Goal: Information Seeking & Learning: Find specific fact

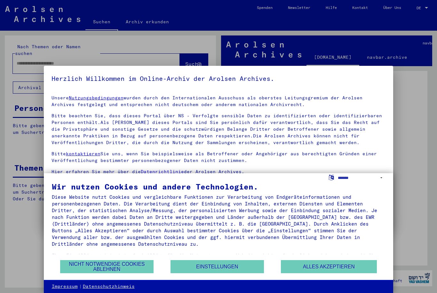
click at [426, 9] on div at bounding box center [218, 146] width 437 height 293
click at [424, 8] on div at bounding box center [218, 146] width 437 height 293
click at [423, 8] on div at bounding box center [218, 146] width 437 height 293
click at [417, 10] on div at bounding box center [218, 146] width 437 height 293
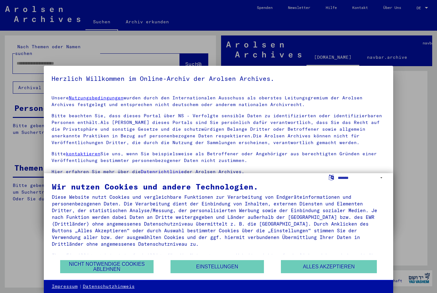
click at [420, 8] on div at bounding box center [218, 146] width 437 height 293
click at [423, 9] on div at bounding box center [218, 146] width 437 height 293
click at [360, 268] on button "Alles akzeptieren" at bounding box center [329, 266] width 96 height 13
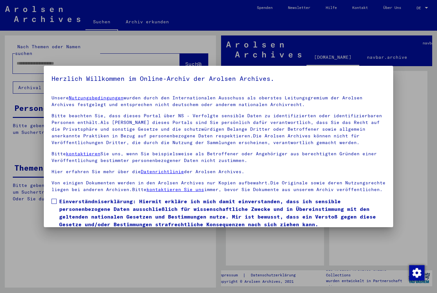
click at [273, 255] on div at bounding box center [218, 146] width 437 height 293
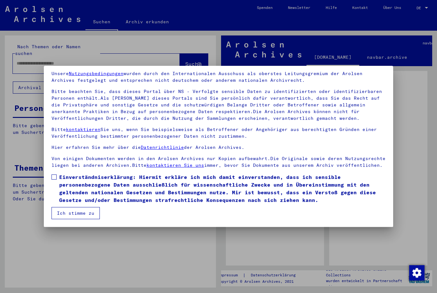
scroll to position [24, 0]
click at [87, 213] on button "Ich stimme zu" at bounding box center [75, 213] width 48 height 12
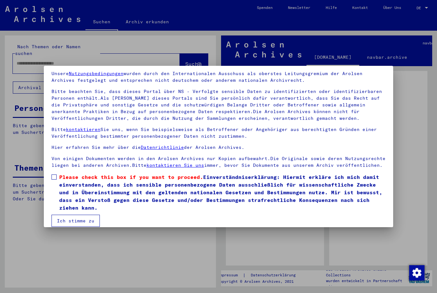
click at [58, 179] on label "Please check this box if you want to proceed. Einverständniserklärung: Hiermit …" at bounding box center [218, 192] width 334 height 38
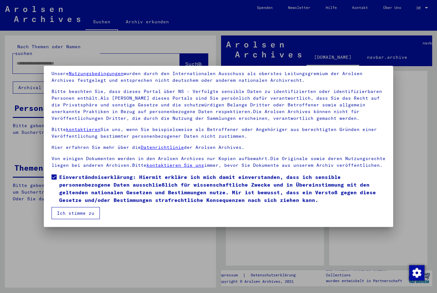
click at [89, 214] on button "Ich stimme zu" at bounding box center [75, 213] width 48 height 12
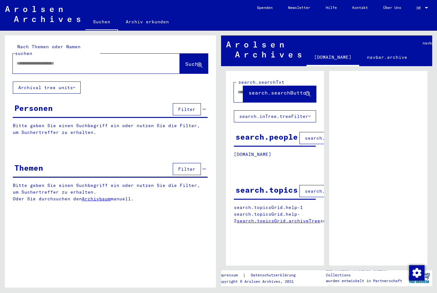
scroll to position [0, 0]
click at [141, 60] on input "text" at bounding box center [91, 63] width 148 height 7
type input "*******"
click at [201, 63] on icon at bounding box center [199, 65] width 5 height 5
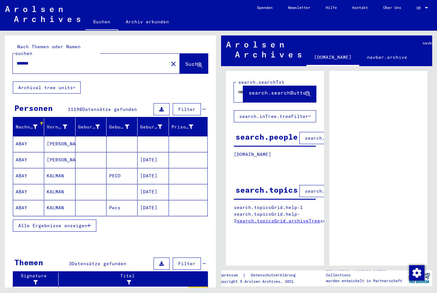
click at [79, 223] on span "Alle Ergebnisse anzeigen" at bounding box center [52, 226] width 69 height 6
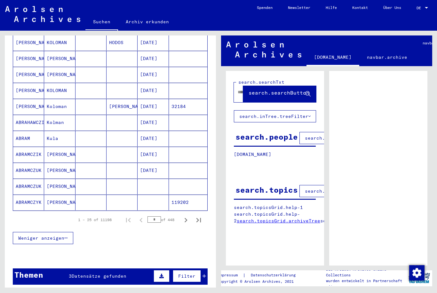
scroll to position [326, 0]
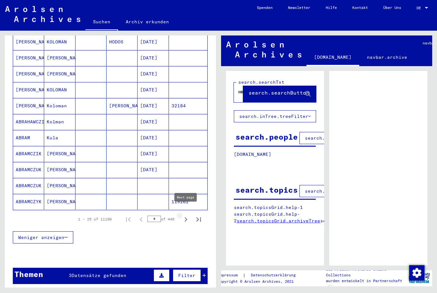
click at [187, 215] on icon "Next page" at bounding box center [185, 219] width 9 height 9
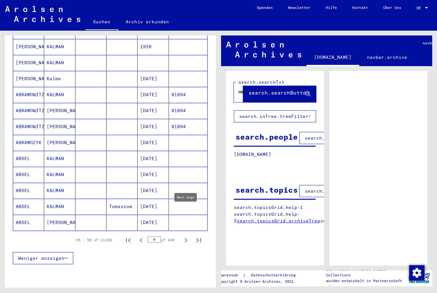
scroll to position [313, 0]
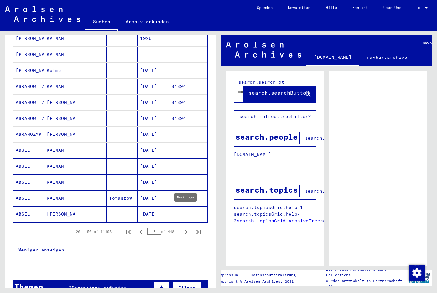
click at [187, 230] on icon "Next page" at bounding box center [185, 232] width 3 height 4
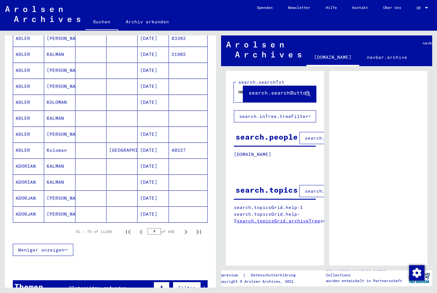
click at [186, 230] on icon "Next page" at bounding box center [185, 232] width 3 height 4
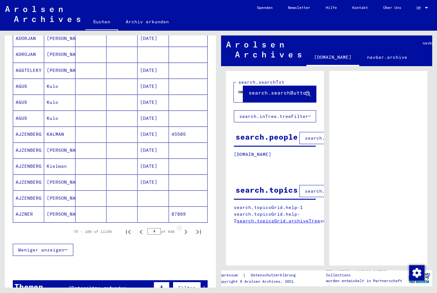
click at [185, 228] on icon "Next page" at bounding box center [185, 232] width 9 height 9
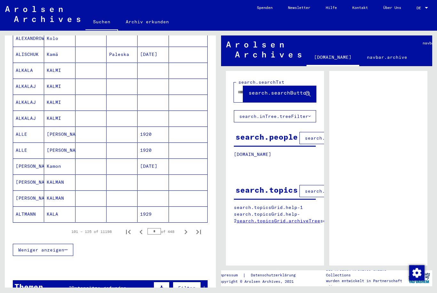
click at [186, 230] on icon "Next page" at bounding box center [185, 232] width 3 height 4
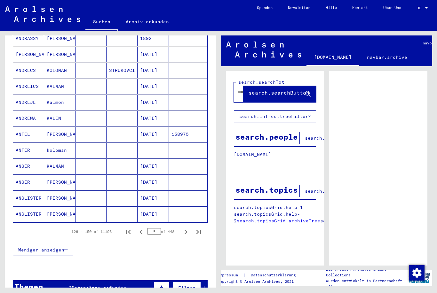
click at [186, 229] on icon "Next page" at bounding box center [185, 232] width 9 height 9
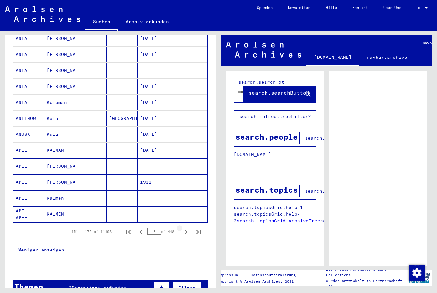
click at [187, 229] on icon "Next page" at bounding box center [185, 232] width 9 height 9
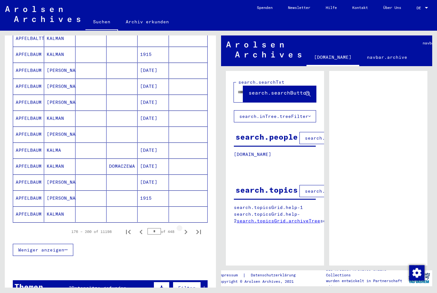
click at [187, 229] on icon "Next page" at bounding box center [185, 232] width 9 height 9
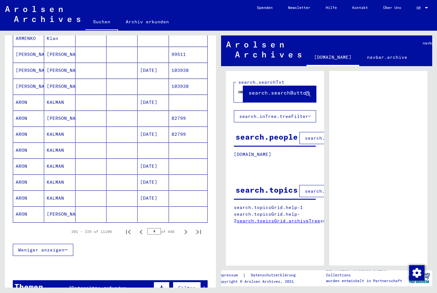
click at [188, 229] on icon "Next page" at bounding box center [185, 232] width 9 height 9
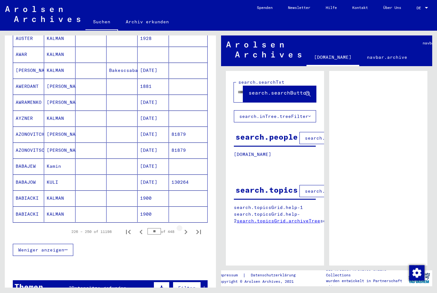
click at [188, 230] on button "Next page" at bounding box center [185, 231] width 13 height 13
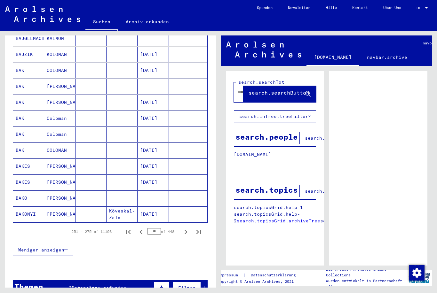
click at [188, 231] on button "Next page" at bounding box center [185, 231] width 13 height 13
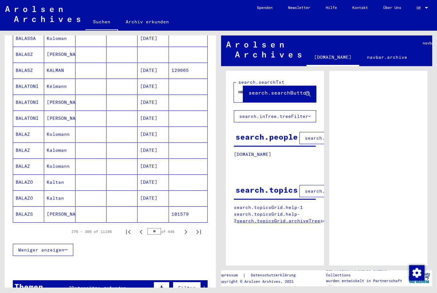
click at [187, 231] on button "Next page" at bounding box center [185, 231] width 13 height 13
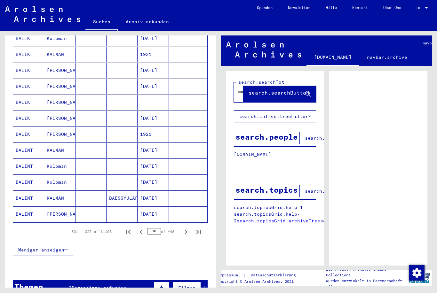
click at [185, 230] on button "Next page" at bounding box center [185, 231] width 13 height 13
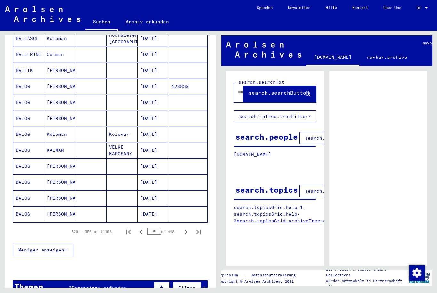
click at [184, 231] on button "Next page" at bounding box center [185, 231] width 13 height 13
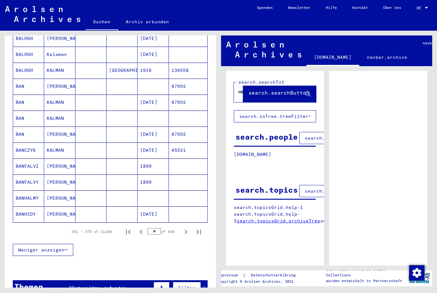
click at [187, 241] on div "Weniger anzeigen" at bounding box center [110, 250] width 195 height 19
click at [187, 228] on icon "Next page" at bounding box center [185, 232] width 9 height 9
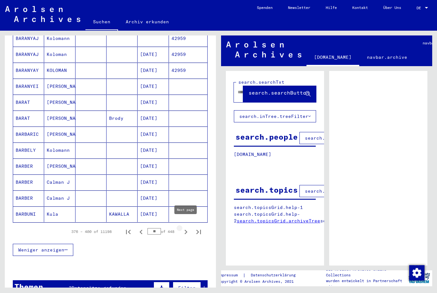
click at [186, 228] on icon "Next page" at bounding box center [185, 232] width 9 height 9
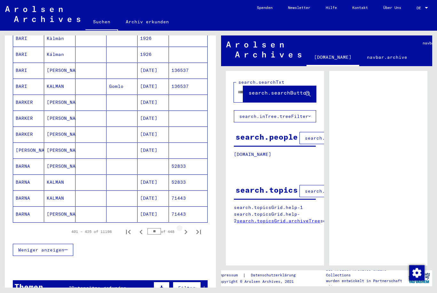
click at [186, 231] on button "Next page" at bounding box center [185, 231] width 13 height 13
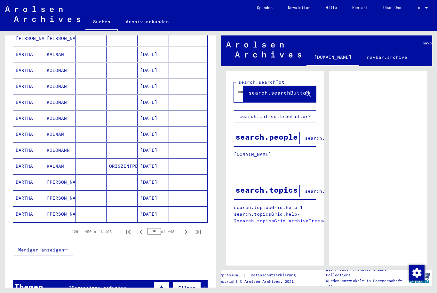
click at [185, 231] on button "Next page" at bounding box center [185, 231] width 13 height 13
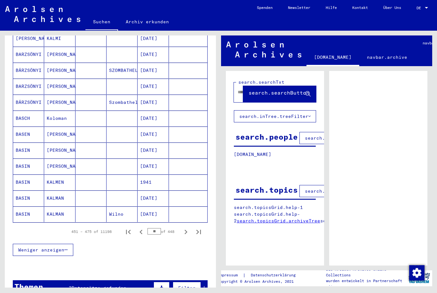
click at [186, 231] on button "Next page" at bounding box center [185, 231] width 13 height 13
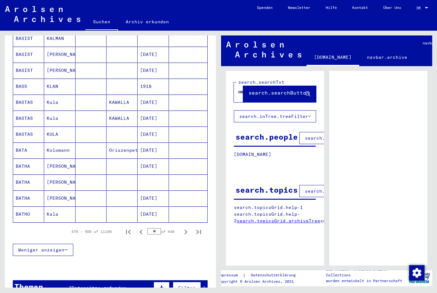
click at [185, 230] on button "Next page" at bounding box center [185, 231] width 13 height 13
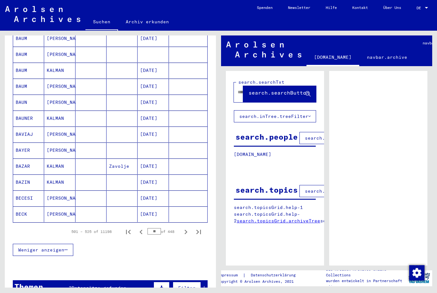
click at [186, 231] on button "Next page" at bounding box center [185, 231] width 13 height 13
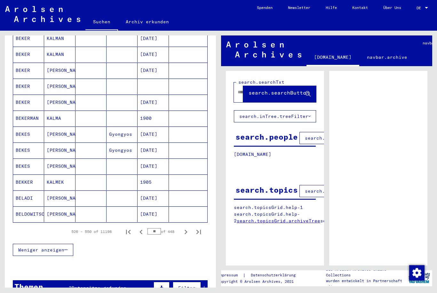
click at [187, 228] on icon "Next page" at bounding box center [185, 232] width 9 height 9
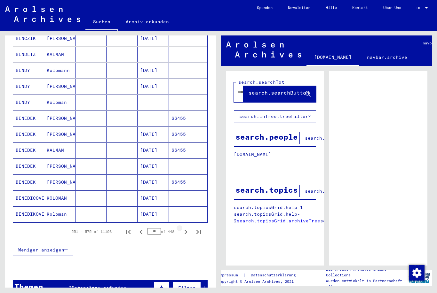
click at [187, 230] on button "Next page" at bounding box center [185, 231] width 13 height 13
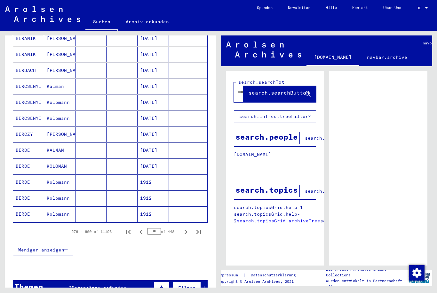
click at [188, 231] on button "Next page" at bounding box center [185, 231] width 13 height 13
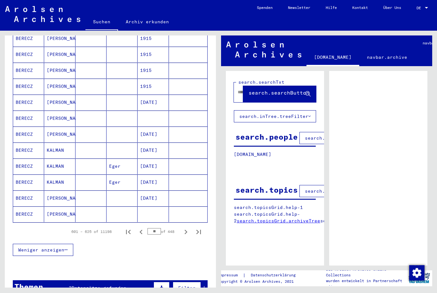
click at [187, 231] on button "Next page" at bounding box center [185, 231] width 13 height 13
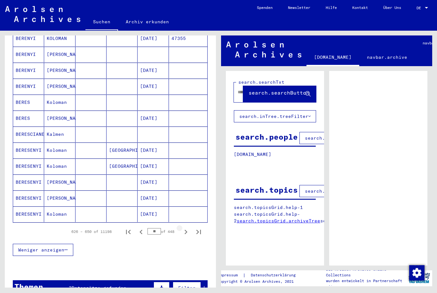
click at [188, 231] on button "Next page" at bounding box center [185, 231] width 13 height 13
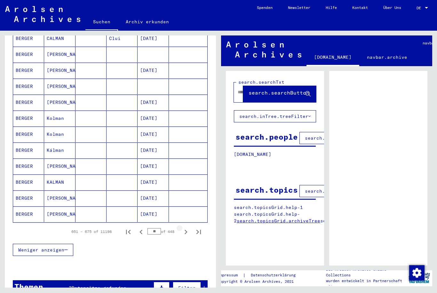
click at [189, 230] on button "Next page" at bounding box center [185, 231] width 13 height 13
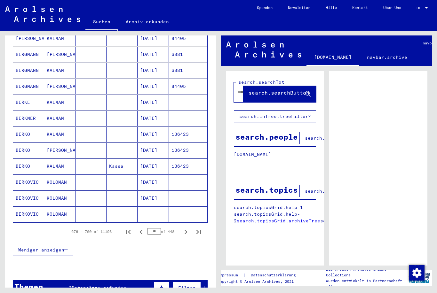
click at [189, 229] on icon "Next page" at bounding box center [185, 232] width 9 height 9
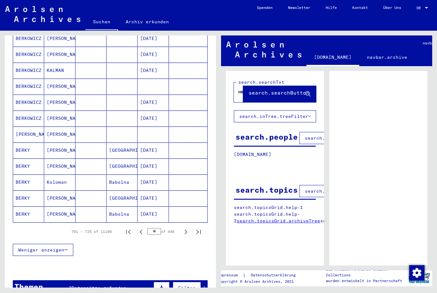
click at [189, 230] on button "Next page" at bounding box center [185, 231] width 13 height 13
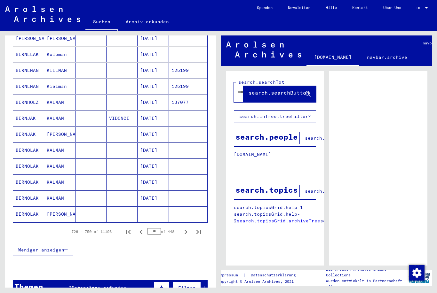
click at [189, 230] on icon "Next page" at bounding box center [185, 232] width 9 height 9
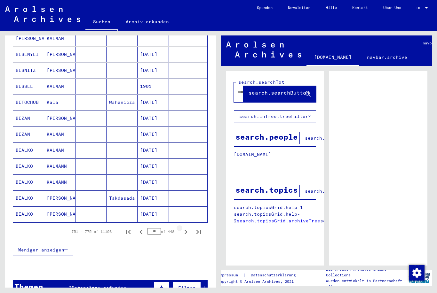
click at [189, 230] on icon "Next page" at bounding box center [185, 232] width 9 height 9
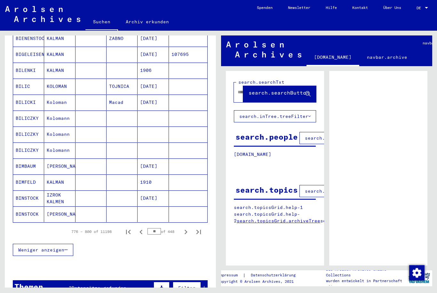
click at [189, 230] on button "Next page" at bounding box center [185, 231] width 13 height 13
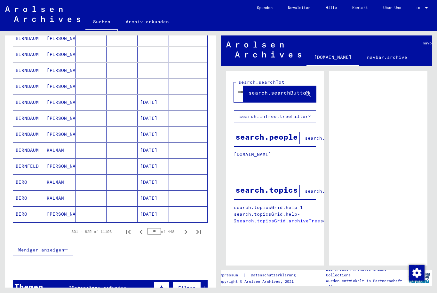
click at [189, 230] on icon "Next page" at bounding box center [185, 232] width 9 height 9
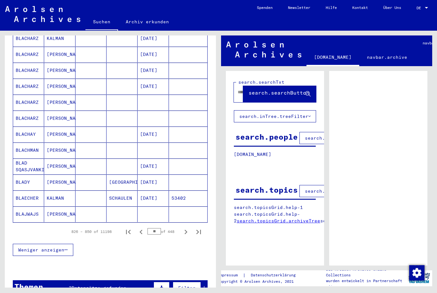
click at [189, 231] on button "Next page" at bounding box center [185, 231] width 13 height 13
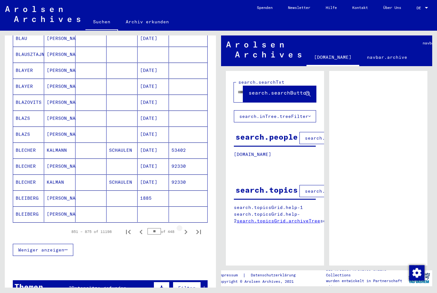
click at [189, 231] on button "Next page" at bounding box center [185, 231] width 13 height 13
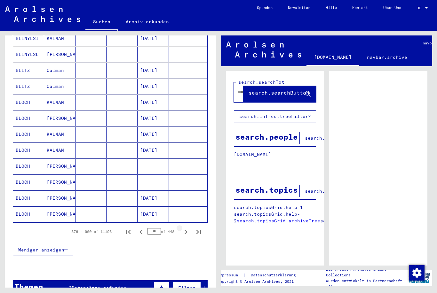
click at [189, 230] on button "Next page" at bounding box center [185, 231] width 13 height 13
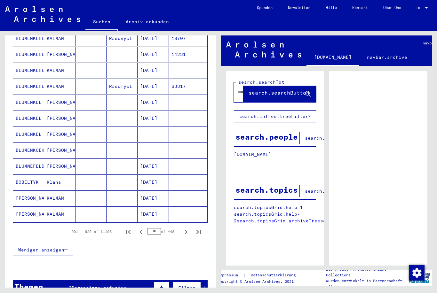
click at [189, 230] on button "Next page" at bounding box center [185, 231] width 13 height 13
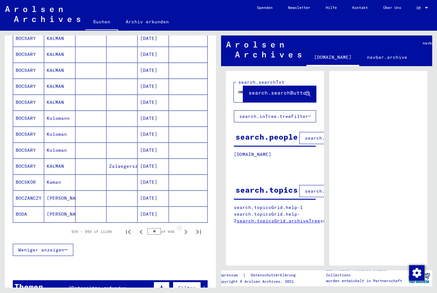
click at [189, 231] on button "Next page" at bounding box center [185, 231] width 13 height 13
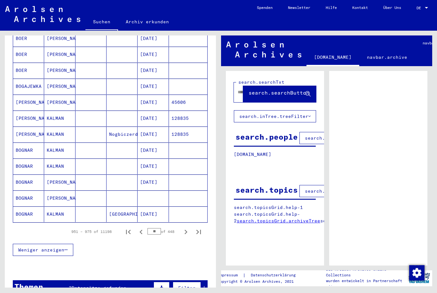
click at [189, 231] on button "Next page" at bounding box center [185, 231] width 13 height 13
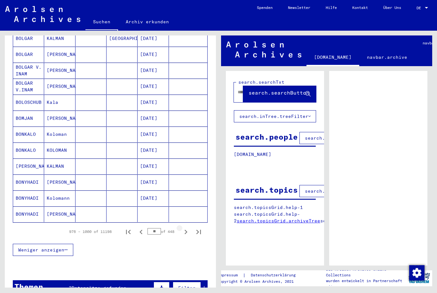
click at [189, 228] on icon "Next page" at bounding box center [185, 232] width 9 height 9
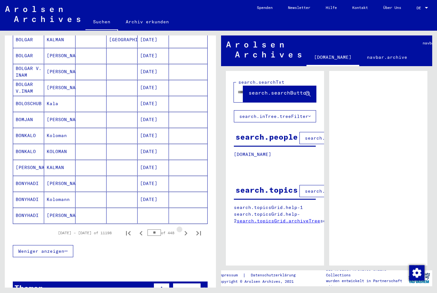
click at [187, 230] on icon "Next page" at bounding box center [185, 233] width 9 height 9
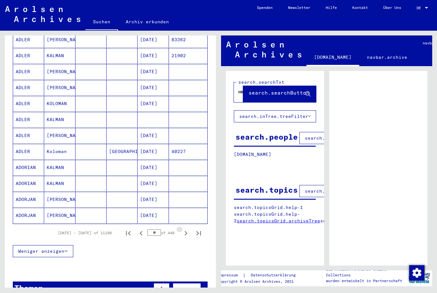
click at [187, 230] on icon "Next page" at bounding box center [185, 233] width 9 height 9
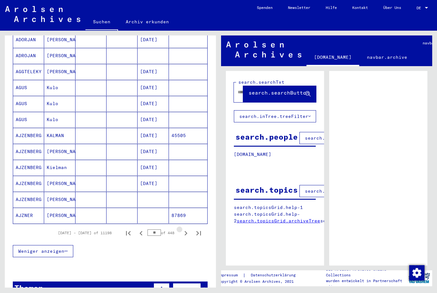
click at [187, 230] on icon "Next page" at bounding box center [185, 233] width 9 height 9
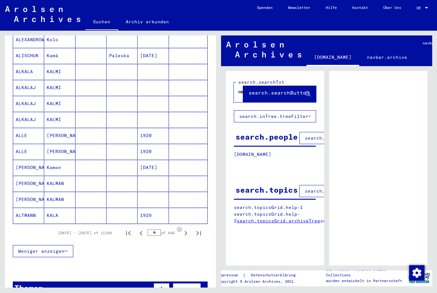
click at [187, 231] on icon "Next page" at bounding box center [185, 233] width 9 height 9
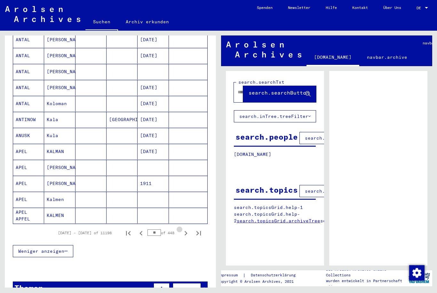
click at [187, 231] on button "Next page" at bounding box center [185, 233] width 13 height 13
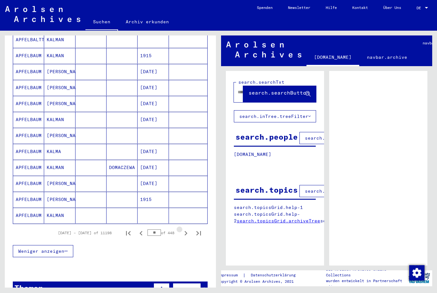
click at [186, 232] on button "Next page" at bounding box center [185, 233] width 13 height 13
click at [187, 232] on button "Next page" at bounding box center [185, 233] width 13 height 13
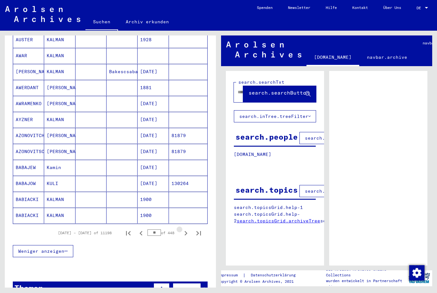
click at [187, 232] on button "Next page" at bounding box center [185, 233] width 13 height 13
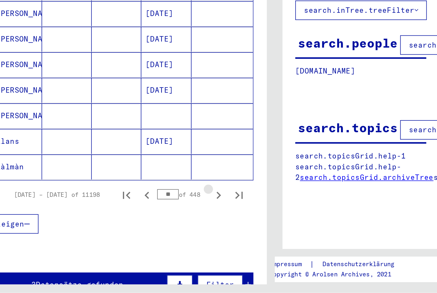
click at [116, 145] on div "Nachname Vorname Geburtsname Geburt‏ Geburtsdatum Prisoner # [PERSON_NAME] [DAT…" at bounding box center [110, 35] width 211 height 460
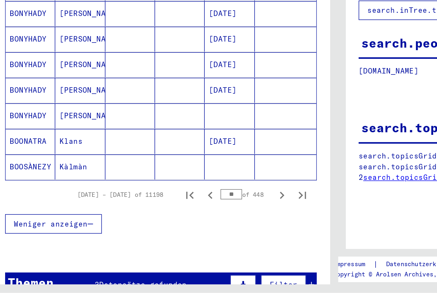
click at [184, 230] on icon "Next page" at bounding box center [185, 232] width 3 height 4
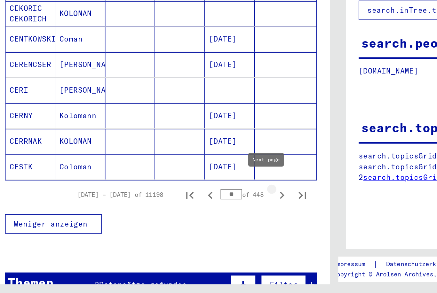
click at [181, 228] on icon "Next page" at bounding box center [185, 232] width 9 height 9
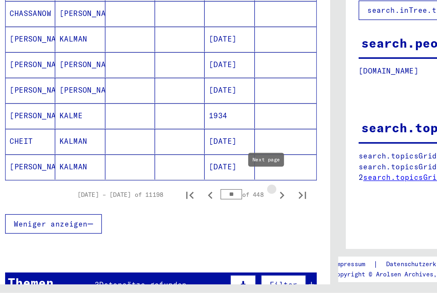
click at [181, 228] on icon "Next page" at bounding box center [185, 232] width 9 height 9
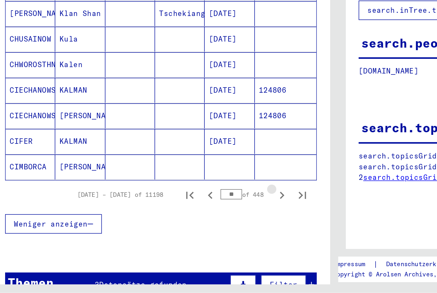
click at [181, 228] on icon "Next page" at bounding box center [185, 232] width 9 height 9
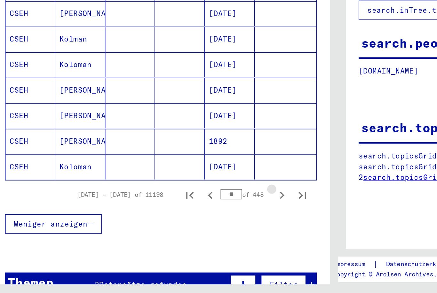
click at [184, 230] on icon "Next page" at bounding box center [185, 232] width 3 height 4
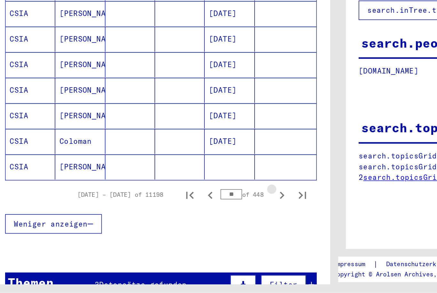
click at [181, 228] on icon "Next page" at bounding box center [185, 232] width 9 height 9
click at [184, 230] on icon "Next page" at bounding box center [185, 232] width 3 height 4
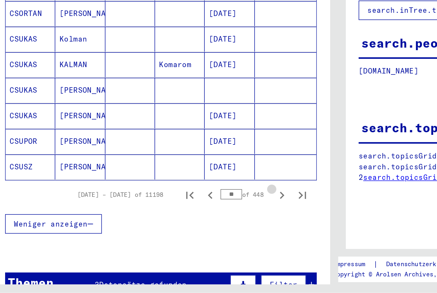
click at [184, 230] on icon "Next page" at bounding box center [185, 232] width 3 height 4
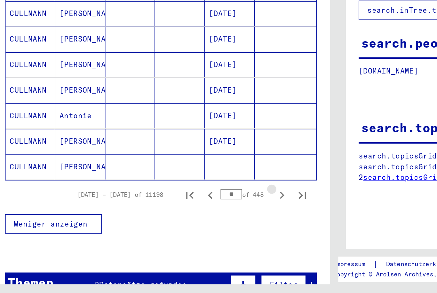
click at [184, 230] on icon "Next page" at bounding box center [185, 232] width 3 height 4
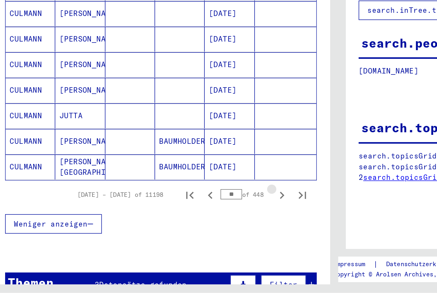
click at [184, 230] on icon "Next page" at bounding box center [185, 232] width 3 height 4
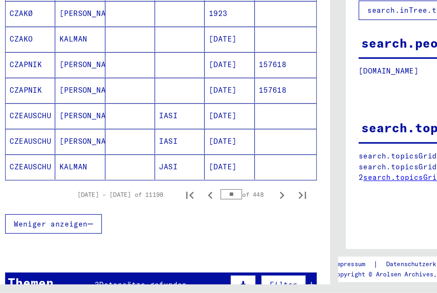
click at [184, 230] on icon "Next page" at bounding box center [185, 232] width 3 height 4
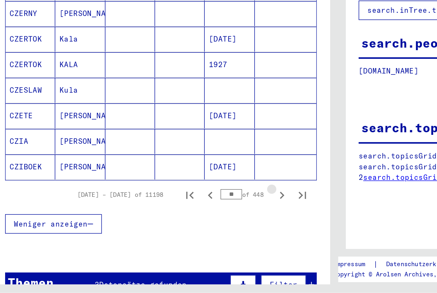
click at [184, 230] on icon "Next page" at bounding box center [185, 232] width 3 height 4
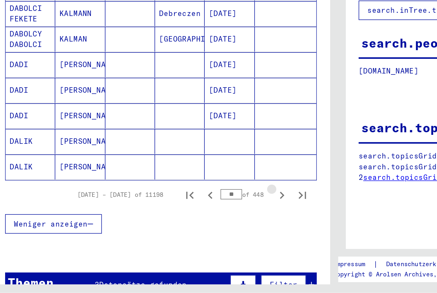
click at [184, 230] on icon "Next page" at bounding box center [185, 232] width 3 height 4
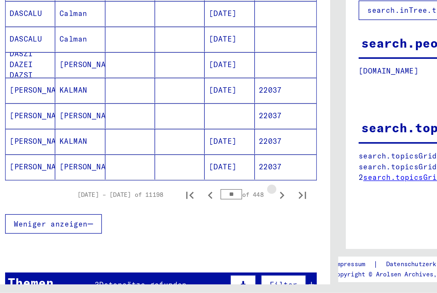
click at [184, 230] on icon "Next page" at bounding box center [185, 232] width 3 height 4
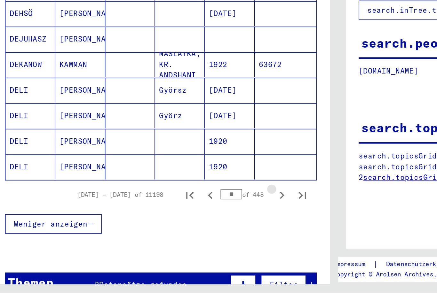
click at [181, 228] on icon "Next page" at bounding box center [185, 232] width 9 height 9
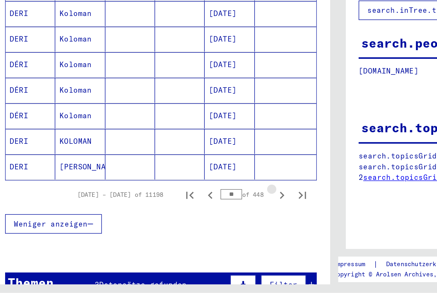
click at [181, 228] on icon "Next page" at bounding box center [185, 232] width 9 height 9
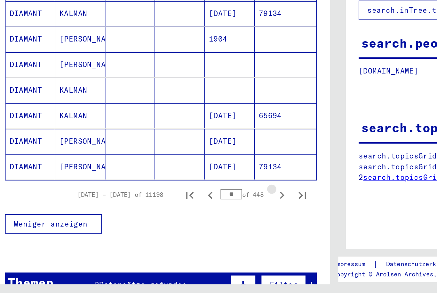
click at [181, 228] on icon "Next page" at bounding box center [185, 232] width 9 height 9
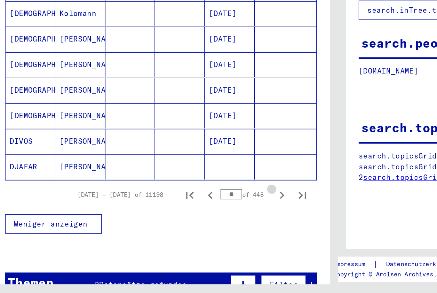
click at [181, 228] on icon "Next page" at bounding box center [185, 232] width 9 height 9
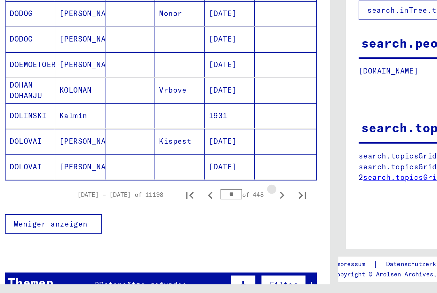
click at [181, 228] on icon "Next page" at bounding box center [185, 232] width 9 height 9
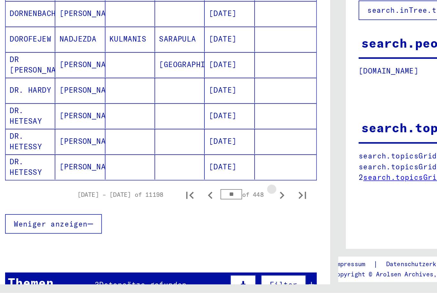
click at [181, 228] on icon "Next page" at bounding box center [185, 232] width 9 height 9
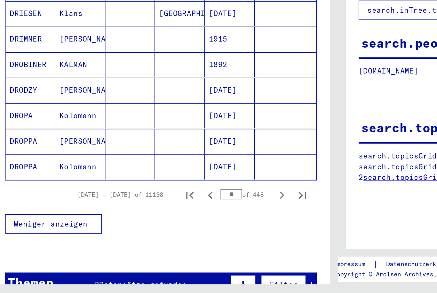
click at [181, 228] on icon "Next page" at bounding box center [185, 232] width 9 height 9
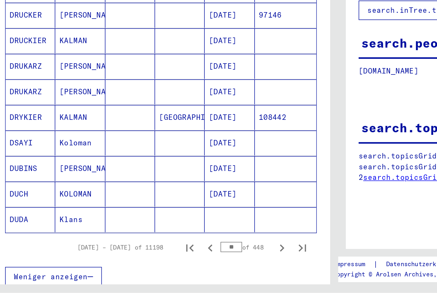
scroll to position [277, 0]
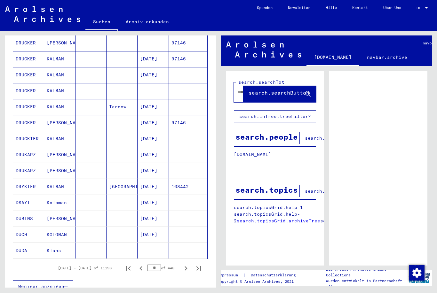
click at [187, 264] on icon "Next page" at bounding box center [185, 268] width 9 height 9
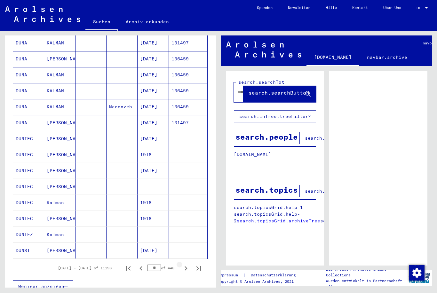
click at [187, 264] on icon "Next page" at bounding box center [185, 268] width 9 height 9
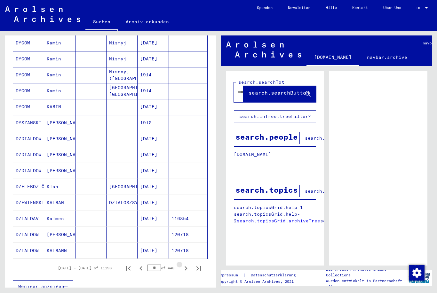
click at [188, 264] on icon "Next page" at bounding box center [185, 268] width 9 height 9
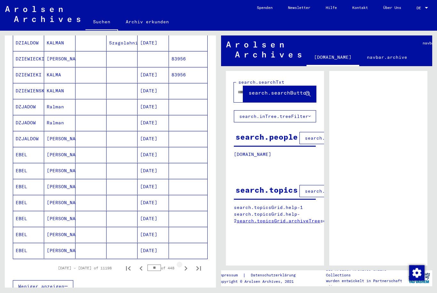
click at [188, 264] on icon "Next page" at bounding box center [185, 268] width 9 height 9
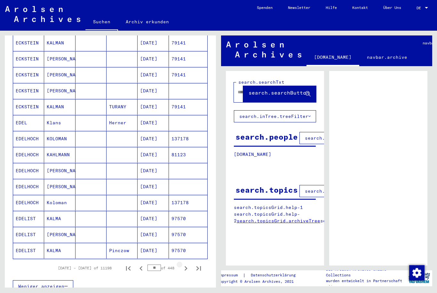
click at [189, 264] on icon "Next page" at bounding box center [185, 268] width 9 height 9
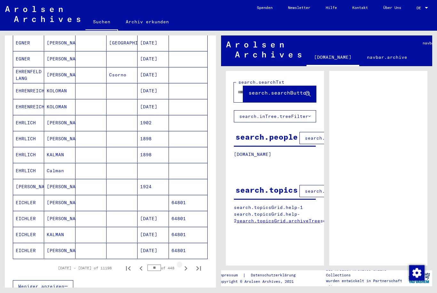
click at [190, 264] on icon "Next page" at bounding box center [185, 268] width 9 height 9
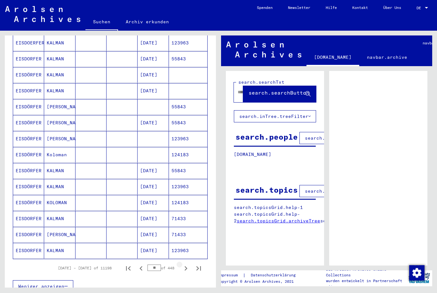
click at [190, 264] on icon "Next page" at bounding box center [185, 268] width 9 height 9
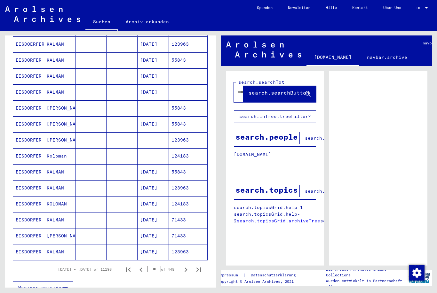
click at [189, 265] on icon "Next page" at bounding box center [185, 269] width 9 height 9
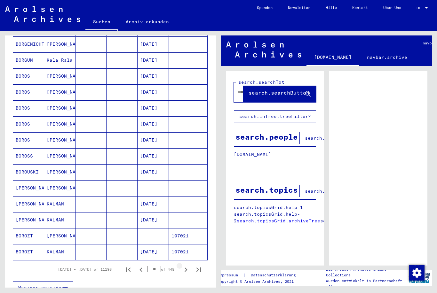
click at [189, 265] on icon "Next page" at bounding box center [185, 269] width 9 height 9
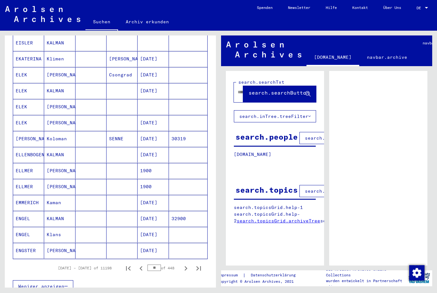
click at [189, 264] on icon "Next page" at bounding box center [185, 268] width 9 height 9
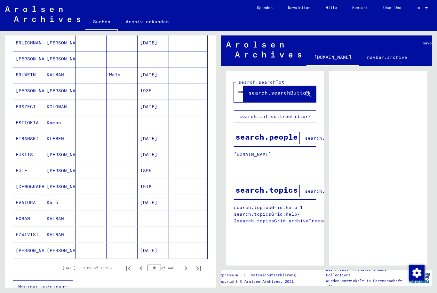
click at [189, 264] on icon "Next page" at bounding box center [185, 268] width 9 height 9
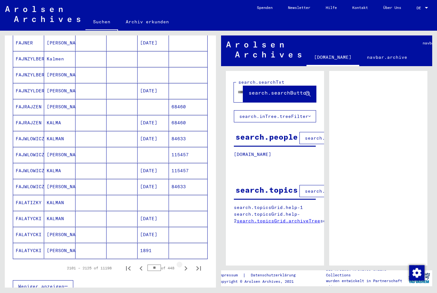
click at [189, 264] on icon "Next page" at bounding box center [185, 268] width 9 height 9
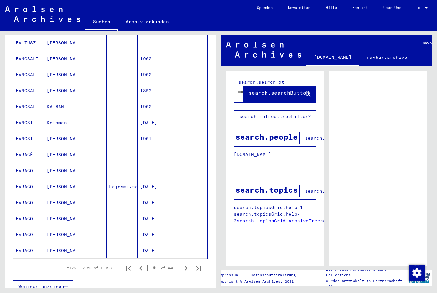
click at [189, 264] on icon "Next page" at bounding box center [185, 268] width 9 height 9
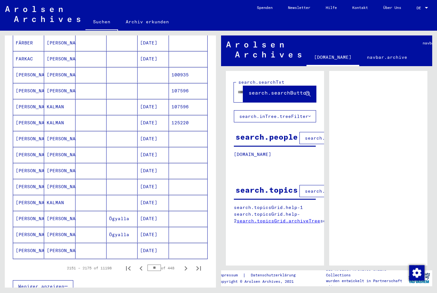
click at [189, 264] on icon "Next page" at bounding box center [185, 268] width 9 height 9
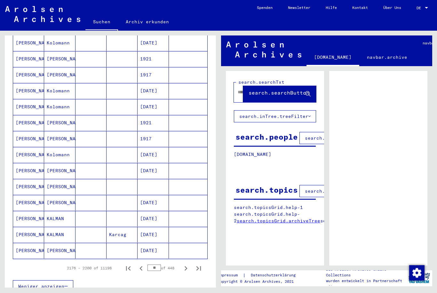
click at [189, 264] on icon "Next page" at bounding box center [185, 268] width 9 height 9
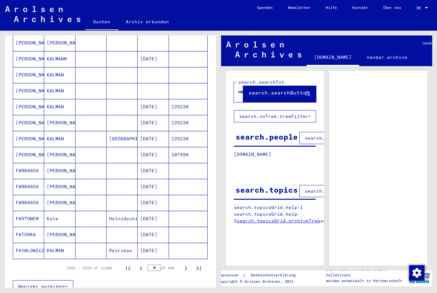
click at [188, 264] on icon "Next page" at bounding box center [185, 268] width 9 height 9
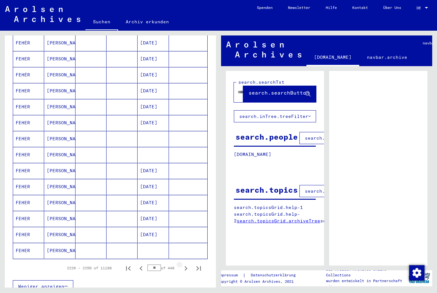
click at [188, 264] on icon "Next page" at bounding box center [185, 268] width 9 height 9
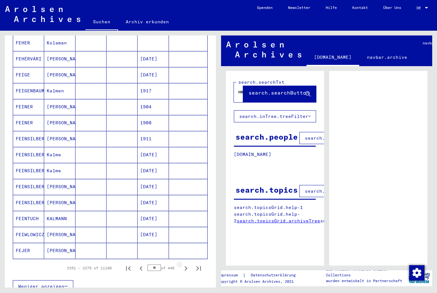
click at [188, 264] on icon "Next page" at bounding box center [185, 268] width 9 height 9
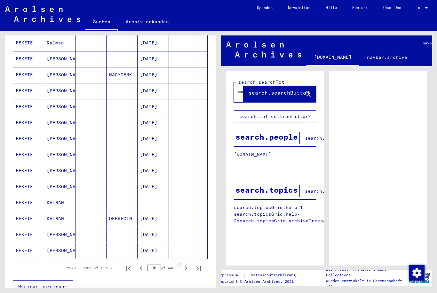
click at [188, 264] on icon "Next page" at bounding box center [185, 268] width 9 height 9
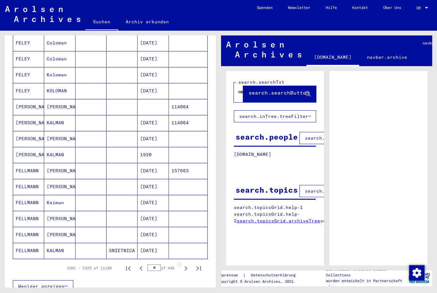
click at [187, 264] on icon "Next page" at bounding box center [185, 268] width 9 height 9
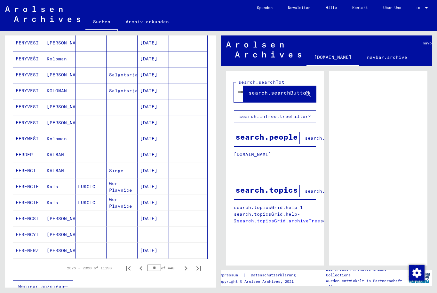
click at [188, 264] on icon "Next page" at bounding box center [185, 268] width 9 height 9
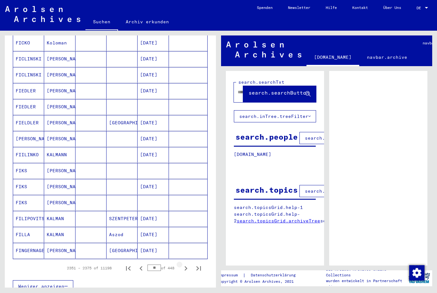
click at [187, 264] on icon "Next page" at bounding box center [185, 268] width 9 height 9
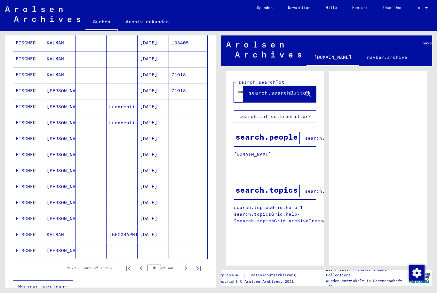
click at [187, 264] on icon "Next page" at bounding box center [185, 268] width 9 height 9
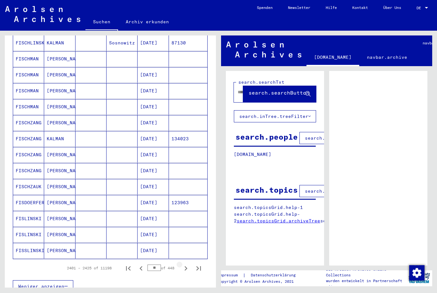
click at [186, 265] on icon "Next page" at bounding box center [185, 268] width 9 height 9
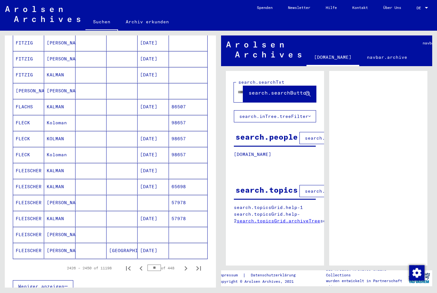
click at [186, 265] on icon "Next page" at bounding box center [185, 268] width 9 height 9
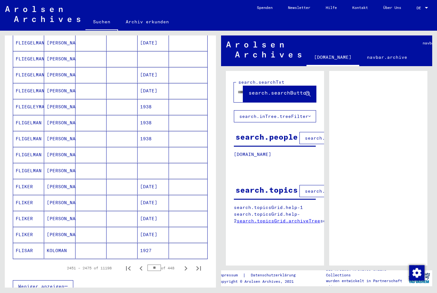
click at [186, 264] on icon "Next page" at bounding box center [185, 268] width 9 height 9
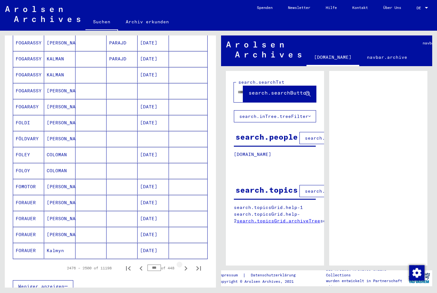
click at [186, 264] on icon "Next page" at bounding box center [185, 268] width 9 height 9
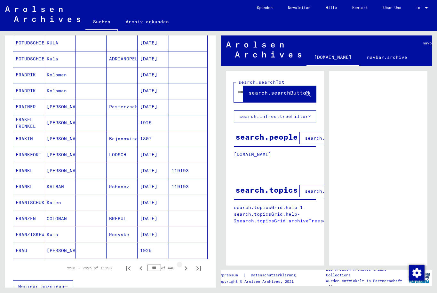
click at [186, 264] on icon "Next page" at bounding box center [185, 268] width 9 height 9
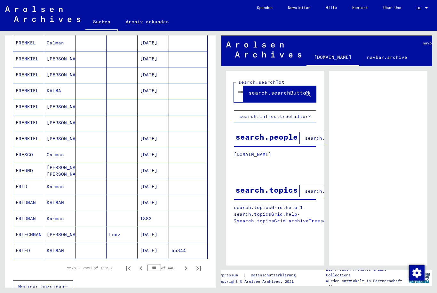
click at [185, 265] on icon "Next page" at bounding box center [185, 268] width 9 height 9
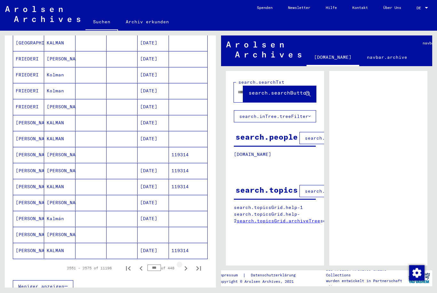
click at [185, 265] on icon "Next page" at bounding box center [185, 268] width 9 height 9
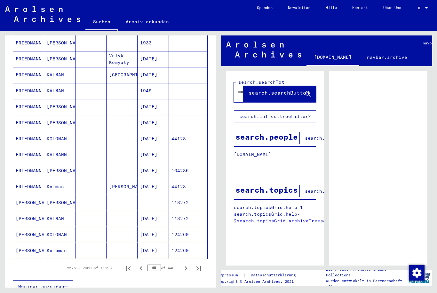
click at [185, 265] on icon "Next page" at bounding box center [185, 268] width 9 height 9
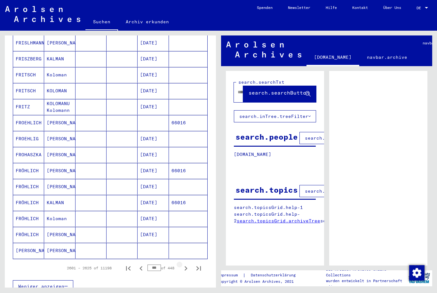
click at [185, 265] on icon "Next page" at bounding box center [185, 268] width 9 height 9
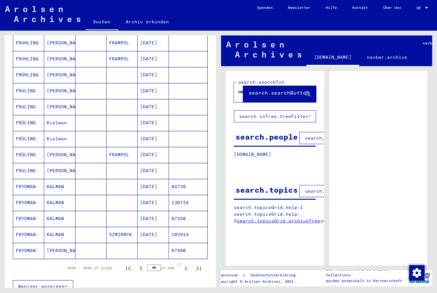
click at [185, 264] on icon "Next page" at bounding box center [185, 268] width 9 height 9
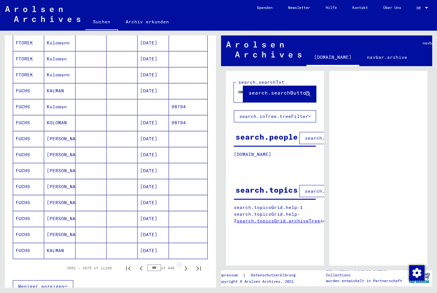
click at [185, 265] on icon "Next page" at bounding box center [185, 268] width 9 height 9
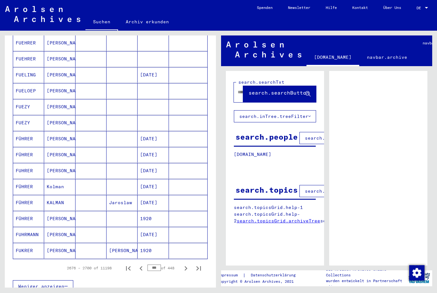
click at [186, 264] on icon "Next page" at bounding box center [185, 268] width 9 height 9
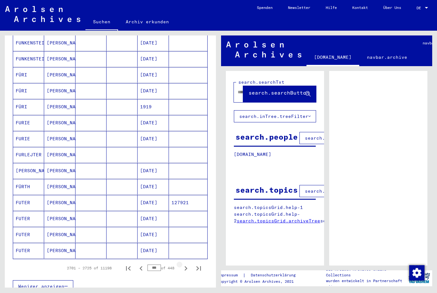
click at [186, 264] on icon "Next page" at bounding box center [185, 268] width 9 height 9
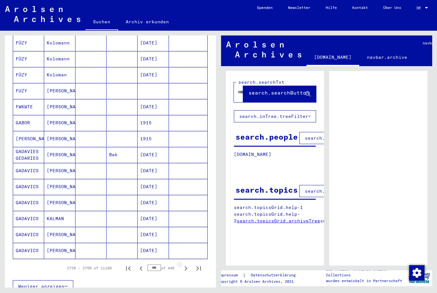
click at [186, 264] on icon "Next page" at bounding box center [185, 268] width 9 height 9
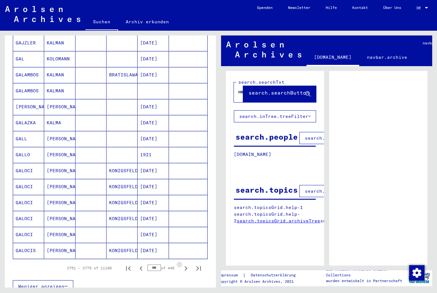
click at [186, 264] on icon "Next page" at bounding box center [185, 268] width 9 height 9
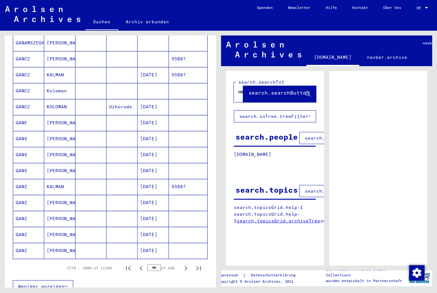
click at [187, 264] on icon "Next page" at bounding box center [185, 268] width 9 height 9
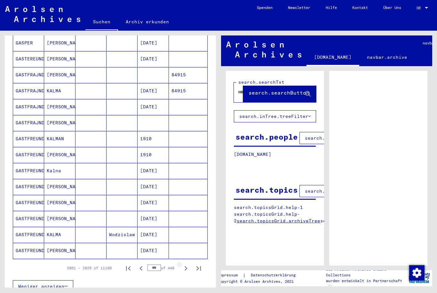
click at [187, 264] on icon "Next page" at bounding box center [185, 268] width 9 height 9
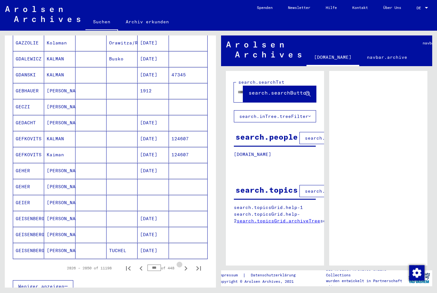
click at [186, 264] on icon "Next page" at bounding box center [185, 268] width 9 height 9
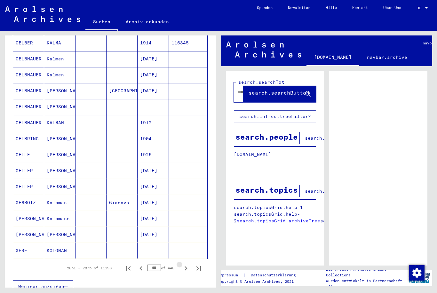
click at [186, 264] on icon "Next page" at bounding box center [185, 268] width 9 height 9
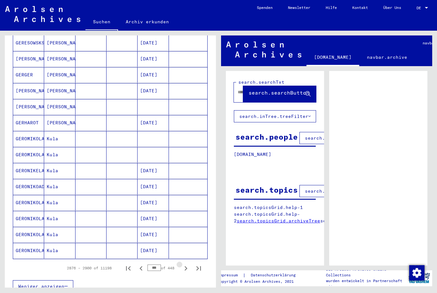
click at [186, 264] on icon "Next page" at bounding box center [185, 268] width 9 height 9
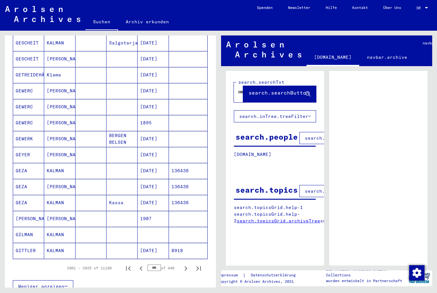
click at [186, 264] on icon "Next page" at bounding box center [185, 268] width 9 height 9
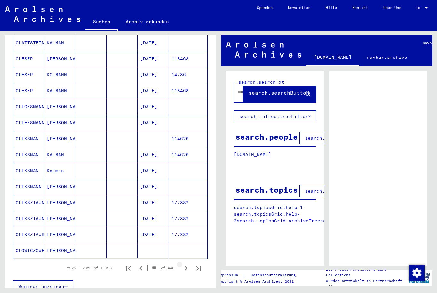
click at [186, 264] on icon "Next page" at bounding box center [185, 268] width 9 height 9
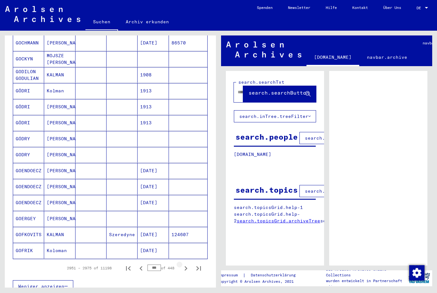
click at [186, 264] on icon "Next page" at bounding box center [185, 268] width 9 height 9
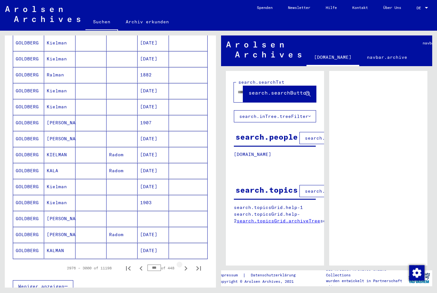
click at [186, 265] on icon "Next page" at bounding box center [185, 268] width 9 height 9
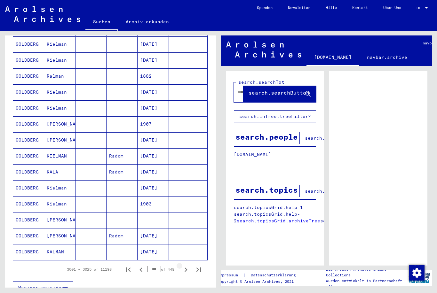
click at [186, 265] on icon "Next page" at bounding box center [185, 269] width 9 height 9
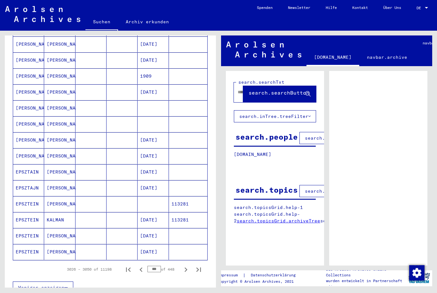
click at [186, 265] on icon "Next page" at bounding box center [185, 269] width 9 height 9
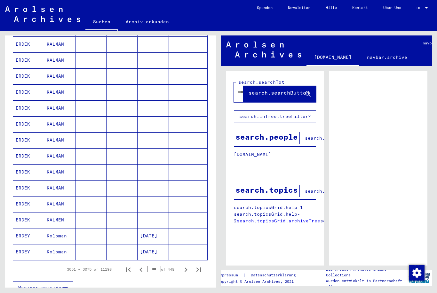
click at [186, 265] on icon "Next page" at bounding box center [185, 269] width 9 height 9
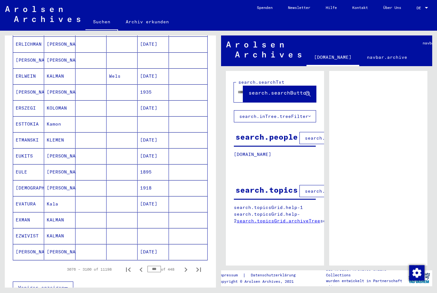
click at [186, 265] on icon "Next page" at bounding box center [185, 269] width 9 height 9
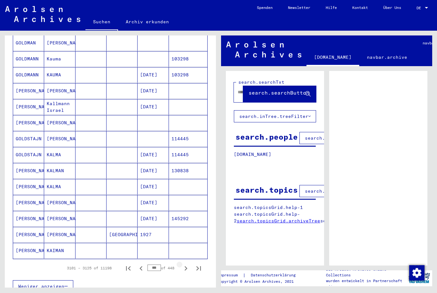
click at [187, 265] on icon "Next page" at bounding box center [185, 268] width 9 height 9
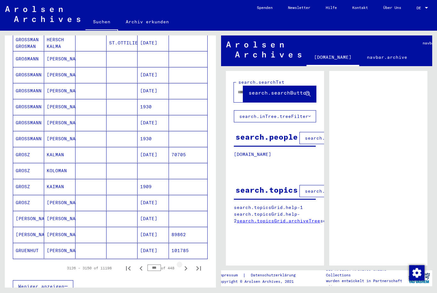
click at [187, 265] on icon "Next page" at bounding box center [185, 268] width 9 height 9
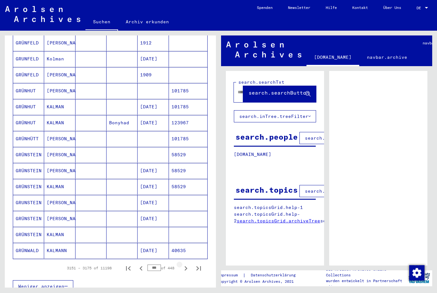
click at [187, 265] on icon "Next page" at bounding box center [185, 268] width 9 height 9
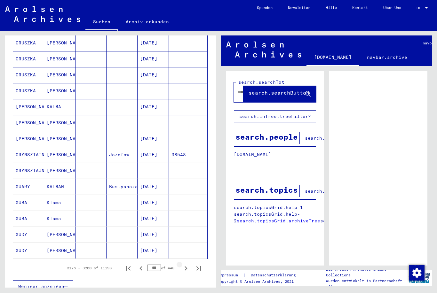
click at [187, 265] on icon "Next page" at bounding box center [185, 268] width 9 height 9
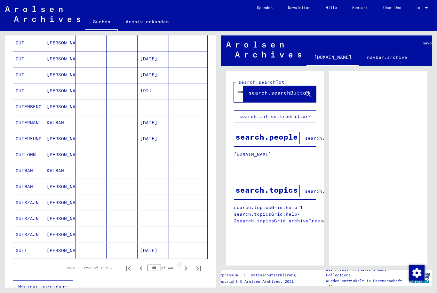
click at [188, 264] on icon "Next page" at bounding box center [185, 268] width 9 height 9
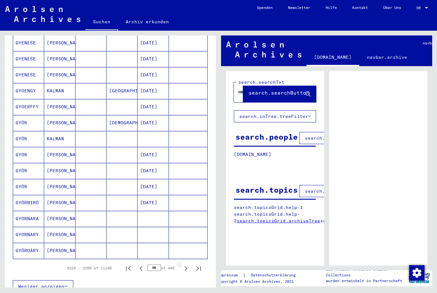
click at [188, 265] on icon "Next page" at bounding box center [185, 268] width 9 height 9
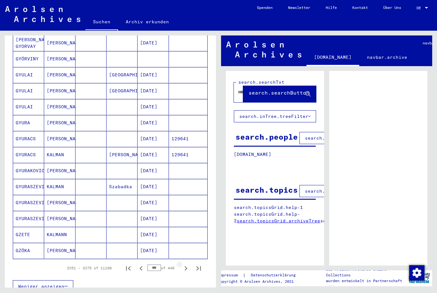
click at [188, 265] on icon "Next page" at bounding box center [185, 268] width 9 height 9
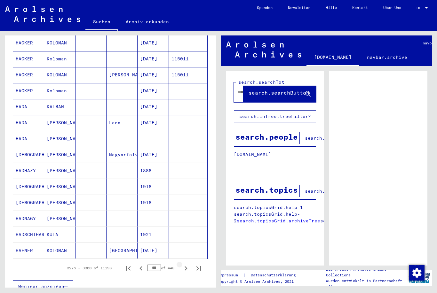
click at [188, 266] on icon "Next page" at bounding box center [185, 268] width 9 height 9
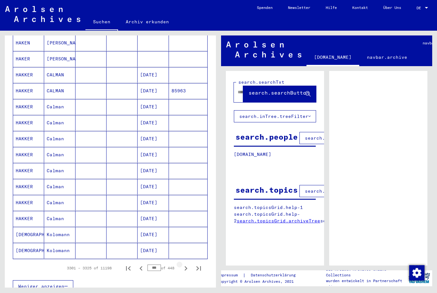
click at [188, 265] on icon "Next page" at bounding box center [185, 268] width 9 height 9
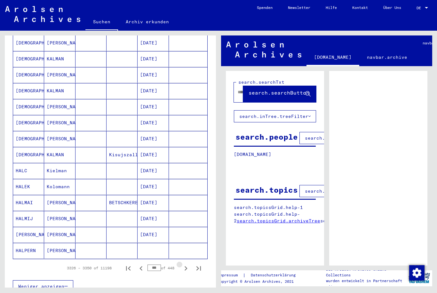
click at [189, 265] on icon "Next page" at bounding box center [185, 268] width 9 height 9
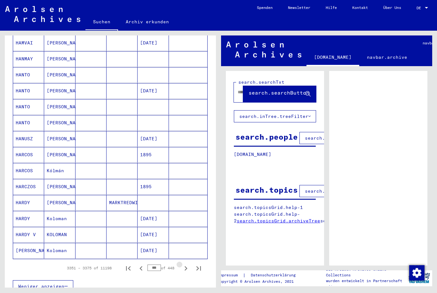
click at [189, 266] on icon "Next page" at bounding box center [185, 268] width 9 height 9
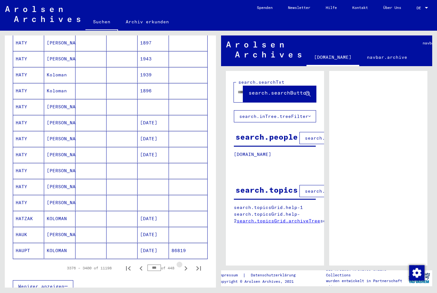
click at [189, 265] on icon "Next page" at bounding box center [185, 268] width 9 height 9
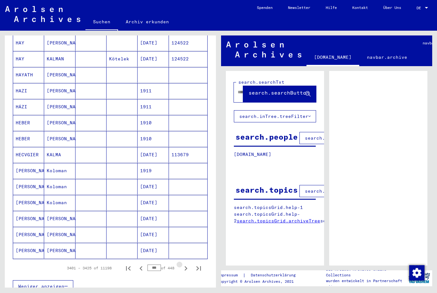
click at [189, 266] on icon "Next page" at bounding box center [185, 268] width 9 height 9
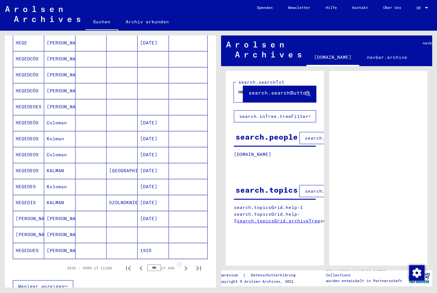
click at [189, 266] on icon "Next page" at bounding box center [185, 268] width 9 height 9
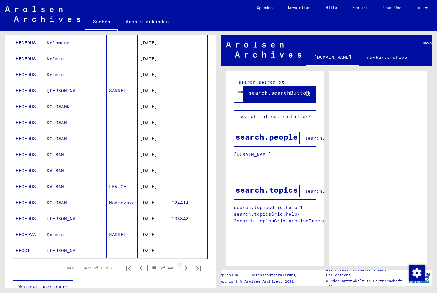
click at [189, 265] on icon "Next page" at bounding box center [185, 268] width 9 height 9
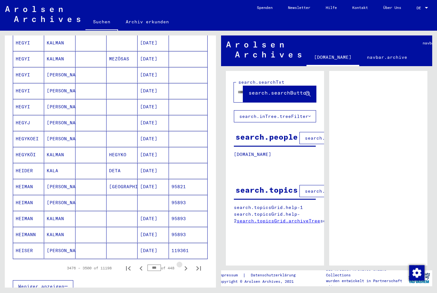
click at [189, 266] on icon "Next page" at bounding box center [185, 268] width 9 height 9
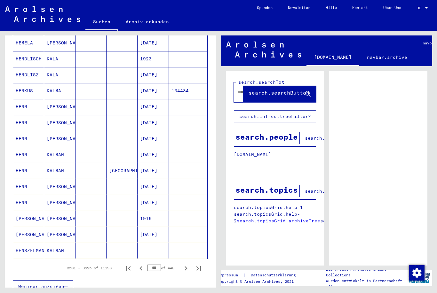
click at [189, 264] on icon "Next page" at bounding box center [185, 268] width 9 height 9
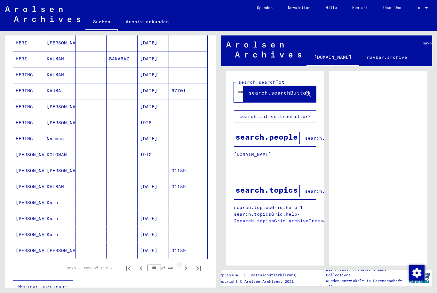
click at [189, 264] on icon "Next page" at bounding box center [185, 268] width 9 height 9
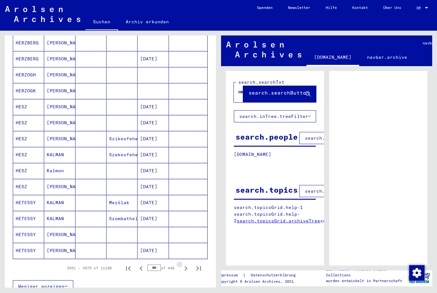
click at [189, 264] on icon "Next page" at bounding box center [185, 268] width 9 height 9
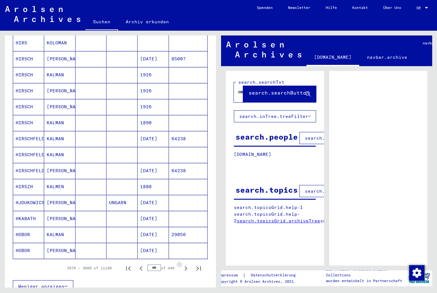
click at [189, 264] on icon "Next page" at bounding box center [185, 268] width 9 height 9
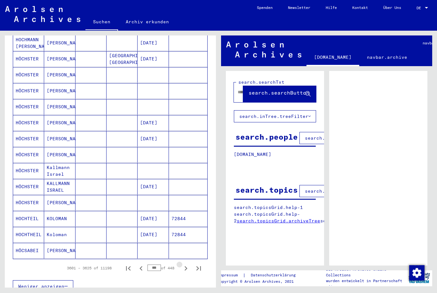
click at [189, 265] on icon "Next page" at bounding box center [185, 268] width 9 height 9
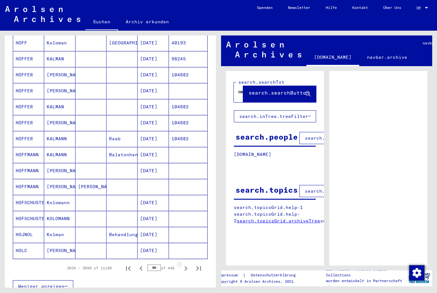
click at [190, 265] on icon "Next page" at bounding box center [185, 268] width 9 height 9
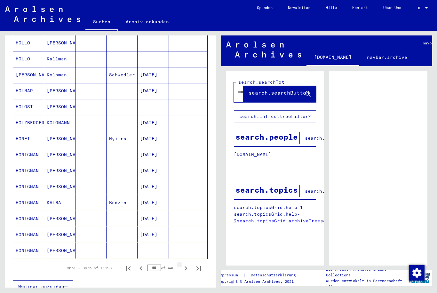
click at [190, 265] on icon "Next page" at bounding box center [185, 268] width 9 height 9
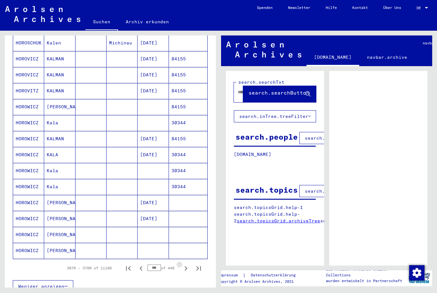
click at [190, 265] on button "Next page" at bounding box center [185, 268] width 13 height 13
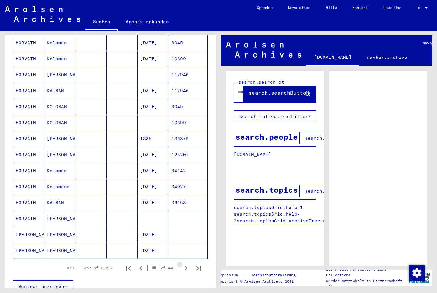
click at [190, 265] on button "Next page" at bounding box center [185, 268] width 13 height 13
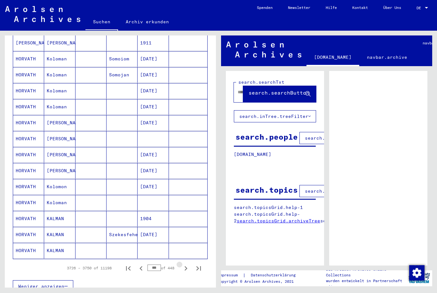
click at [190, 265] on button "Next page" at bounding box center [185, 268] width 13 height 13
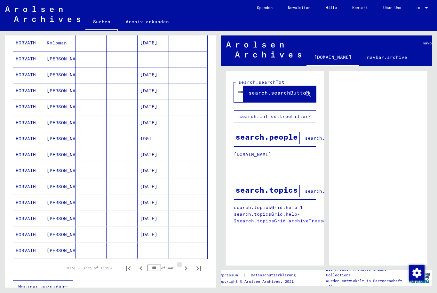
click at [190, 264] on button "Next page" at bounding box center [185, 268] width 13 height 13
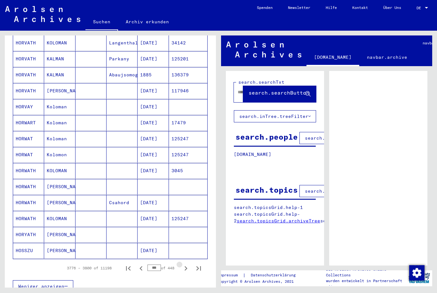
click at [190, 264] on button "Next page" at bounding box center [185, 268] width 13 height 13
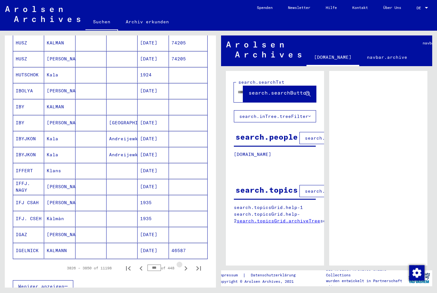
click at [190, 264] on button "Next page" at bounding box center [185, 268] width 13 height 13
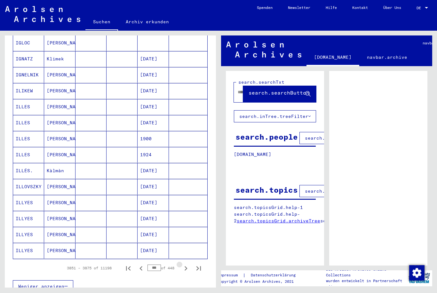
click at [190, 264] on button "Next page" at bounding box center [185, 268] width 13 height 13
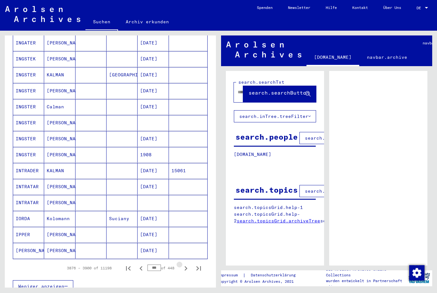
click at [190, 263] on button "Next page" at bounding box center [185, 268] width 13 height 13
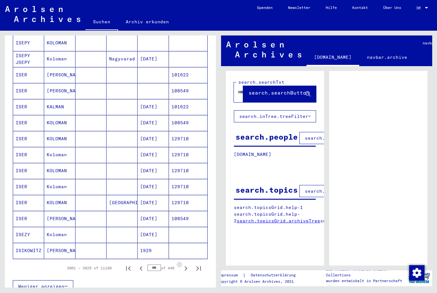
click at [191, 264] on button "Next page" at bounding box center [185, 268] width 13 height 13
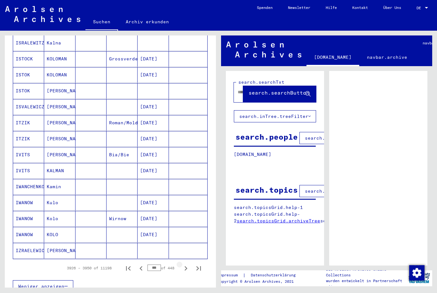
click at [192, 264] on button "Next page" at bounding box center [185, 268] width 13 height 13
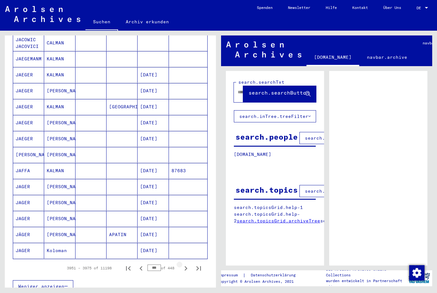
click at [192, 263] on button "Next page" at bounding box center [185, 268] width 13 height 13
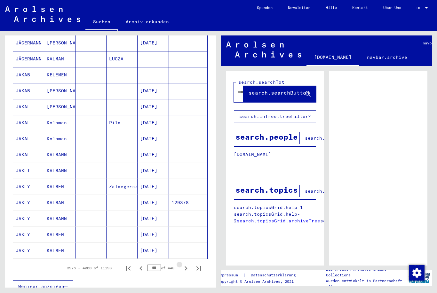
click at [192, 263] on button "Last page" at bounding box center [198, 268] width 13 height 13
type input "***"
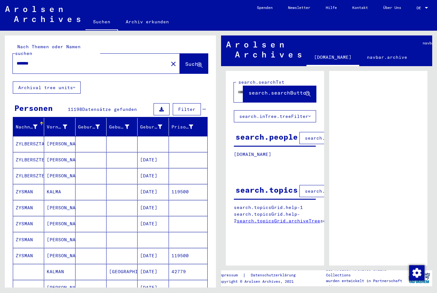
scroll to position [0, 0]
click at [86, 60] on input "*******" at bounding box center [91, 63] width 148 height 7
click at [169, 60] on mat-icon "close" at bounding box center [173, 64] width 8 height 8
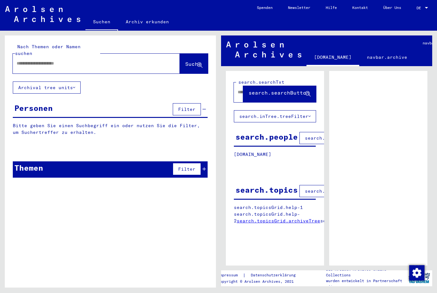
click at [109, 60] on input "text" at bounding box center [91, 63] width 148 height 7
type input "******"
click at [193, 62] on button "Suche" at bounding box center [194, 64] width 28 height 20
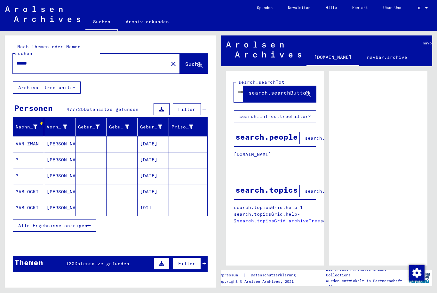
click at [87, 223] on span "Alle Ergebnisse anzeigen" at bounding box center [52, 226] width 69 height 6
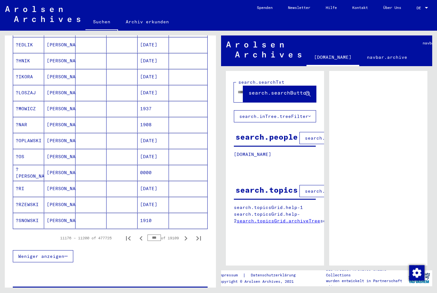
scroll to position [311, 0]
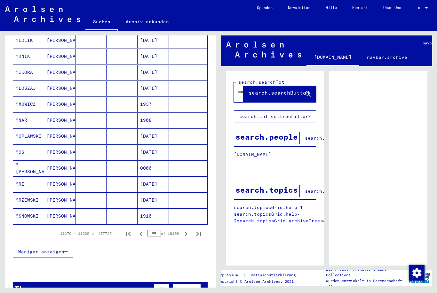
click at [216, 219] on div "Nach Themen oder Namen suchen ****** close Suche Archival tree units Personen 4…" at bounding box center [109, 159] width 218 height 257
click at [189, 230] on icon "Next page" at bounding box center [185, 234] width 9 height 9
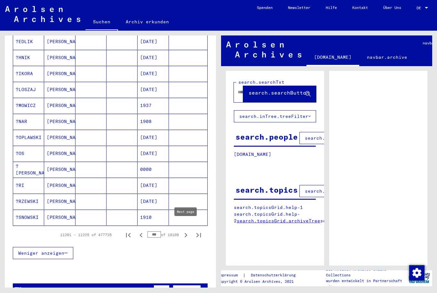
click at [182, 231] on icon "Next page" at bounding box center [185, 235] width 9 height 9
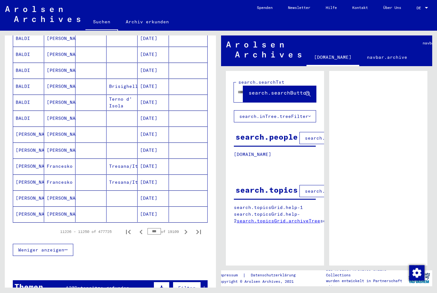
scroll to position [322, 0]
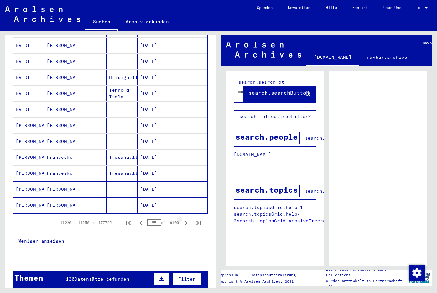
click at [188, 219] on icon "Next page" at bounding box center [185, 223] width 9 height 9
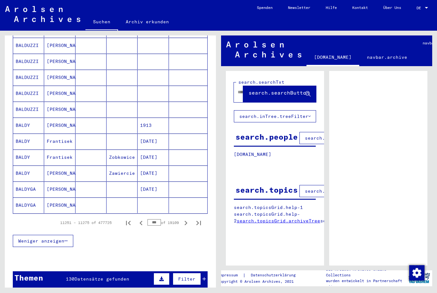
click at [184, 222] on button "Next page" at bounding box center [185, 222] width 13 height 13
type input "***"
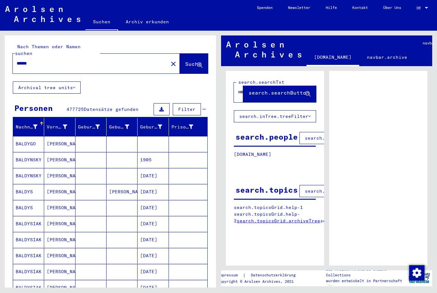
scroll to position [0, 0]
click at [118, 60] on input "******" at bounding box center [91, 63] width 148 height 7
click at [188, 61] on span "Suche" at bounding box center [193, 64] width 16 height 6
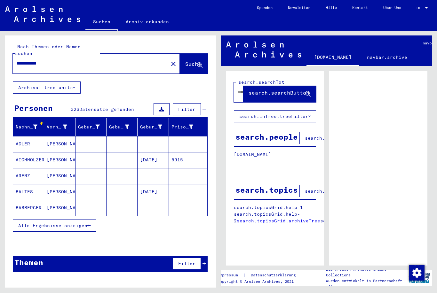
click at [56, 136] on mat-cell "[PERSON_NAME]" at bounding box center [59, 144] width 31 height 16
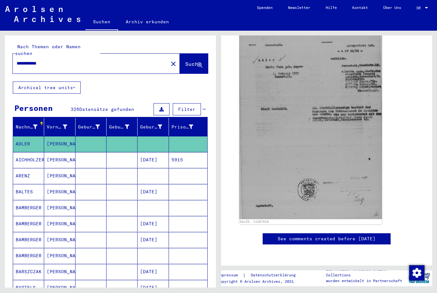
scroll to position [429, 0]
click at [57, 220] on mat-cell "[PERSON_NAME]" at bounding box center [59, 224] width 31 height 16
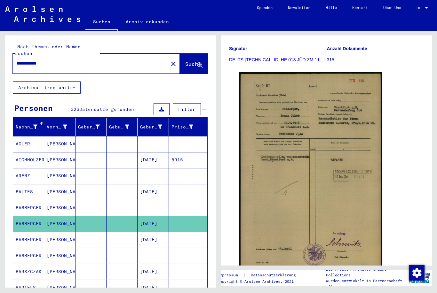
scroll to position [91, 0]
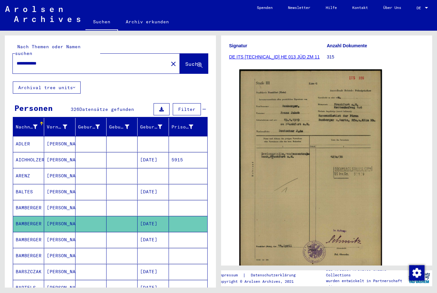
click at [362, 206] on img at bounding box center [310, 169] width 143 height 200
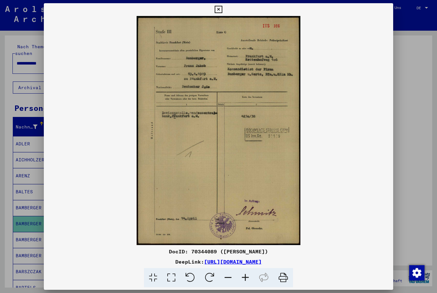
click at [222, 9] on icon at bounding box center [218, 10] width 7 height 8
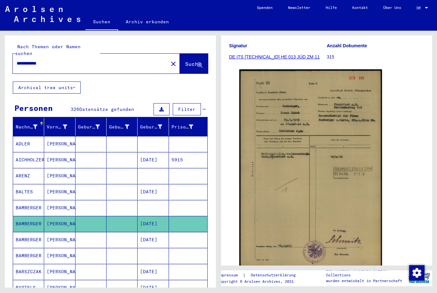
scroll to position [0, 0]
click at [115, 60] on input "**********" at bounding box center [91, 63] width 148 height 7
type input "******"
click at [192, 62] on button "Suche" at bounding box center [194, 64] width 28 height 20
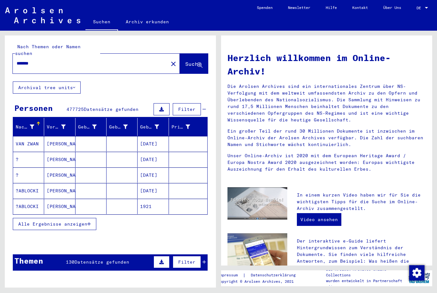
click at [90, 222] on button "Alle Ergebnisse anzeigen" at bounding box center [54, 224] width 83 height 12
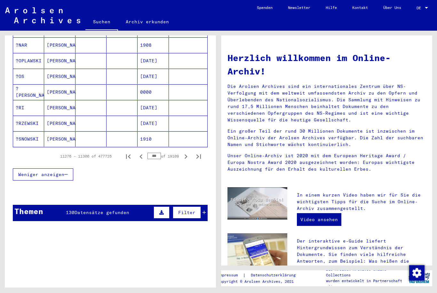
scroll to position [381, 0]
click at [184, 152] on icon "Next page" at bounding box center [185, 156] width 9 height 9
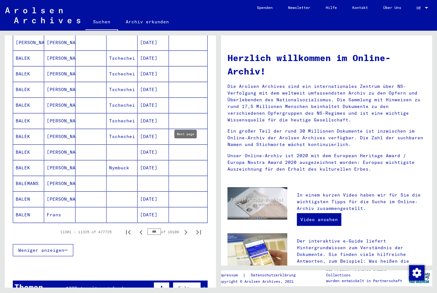
scroll to position [308, 0]
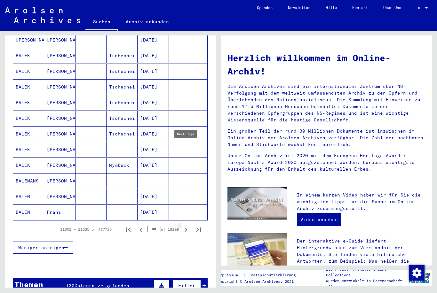
click at [185, 225] on icon "Next page" at bounding box center [185, 229] width 9 height 9
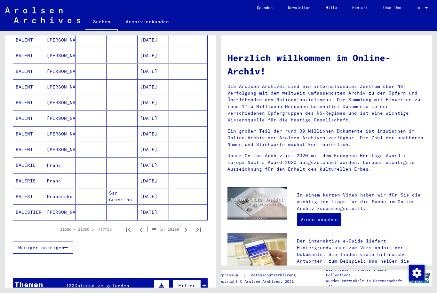
click at [186, 228] on icon "Next page" at bounding box center [185, 230] width 3 height 4
type input "***"
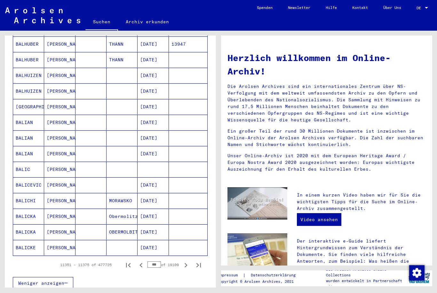
scroll to position [268, 0]
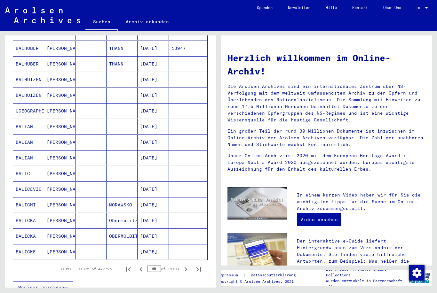
click at [56, 89] on mat-cell "[PERSON_NAME]" at bounding box center [59, 95] width 31 height 15
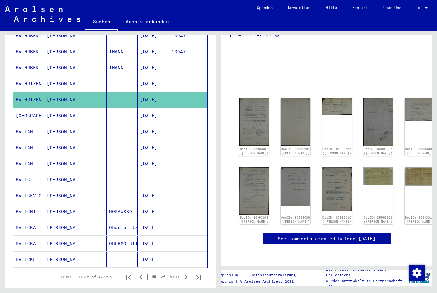
scroll to position [26, 0]
click at [249, 147] on link "DocID: 85993004 ([PERSON_NAME])" at bounding box center [254, 151] width 29 height 8
